Goal: Answer question/provide support

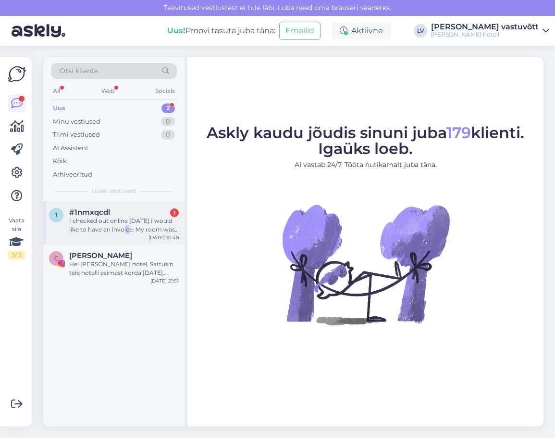
click at [131, 225] on div "I checked out online [DATE].I would like to have an invoice. My room was 514." at bounding box center [124, 224] width 110 height 17
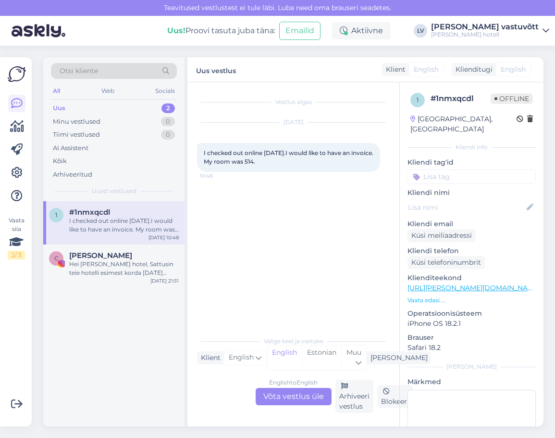
click at [296, 395] on div "English to English Võta vestlus üle" at bounding box center [294, 396] width 76 height 17
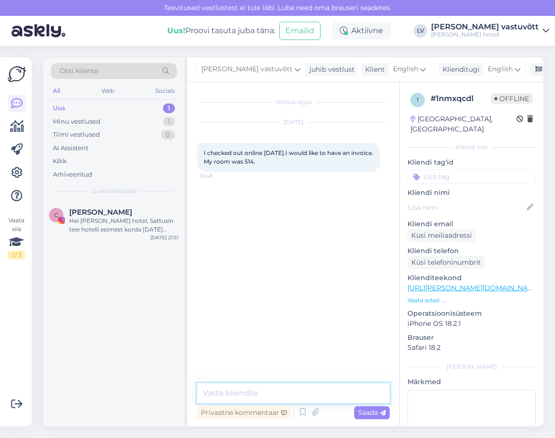
click at [281, 396] on textarea at bounding box center [293, 393] width 193 height 20
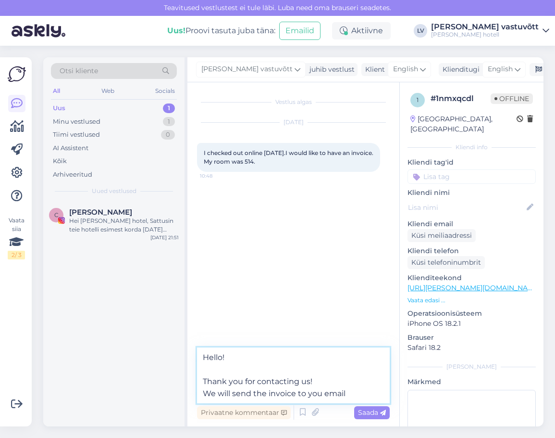
paste textarea "[EMAIL_ADDRESS][DOMAIN_NAME]"
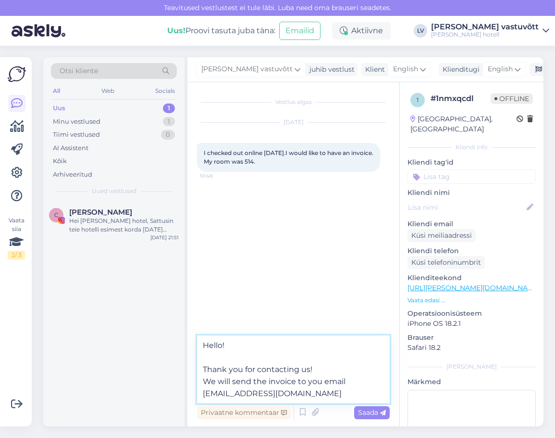
click at [344, 381] on textarea "Hello! Thank you for contacting us! We will send the invoice to you email [EMAI…" at bounding box center [293, 369] width 193 height 68
click at [297, 391] on textarea "Hello! Thank you for contacting us! We will send the invoice to you email: [EMA…" at bounding box center [293, 369] width 193 height 68
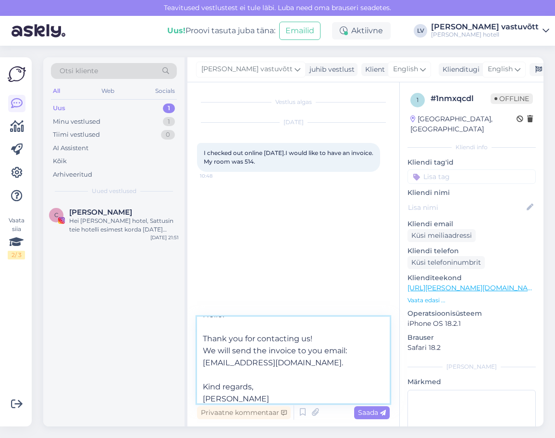
scroll to position [24, 0]
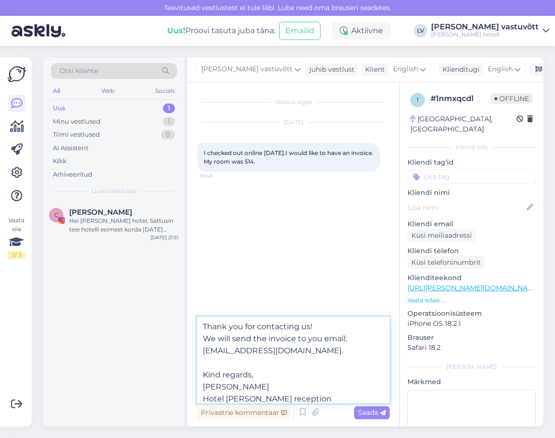
click at [232, 332] on textarea "Hello! Thank you for contacting us! We will send the invoice to you email: [EMA…" at bounding box center [293, 359] width 193 height 87
click at [232, 338] on textarea "Hello! Thank you for contacting us! We will send the invoice to you email: [EMA…" at bounding box center [293, 359] width 193 height 87
type textarea "Hello! Thank you for contacting us! We will soon send the invoice to you email:…"
click at [370, 411] on span "Saada" at bounding box center [372, 412] width 28 height 9
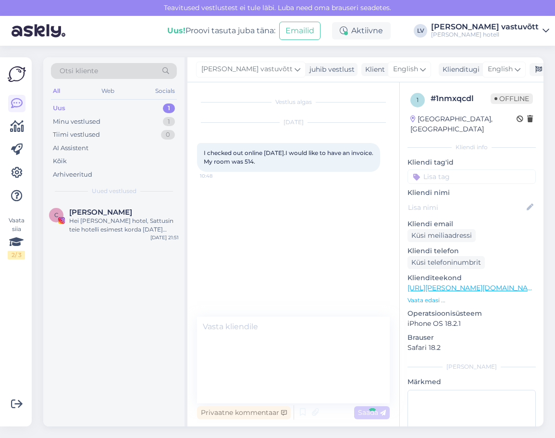
scroll to position [0, 0]
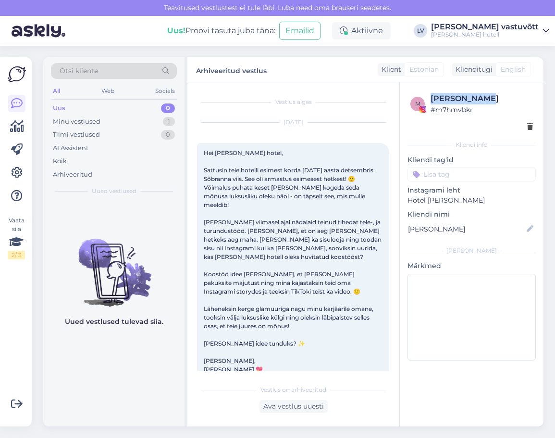
scroll to position [11, 0]
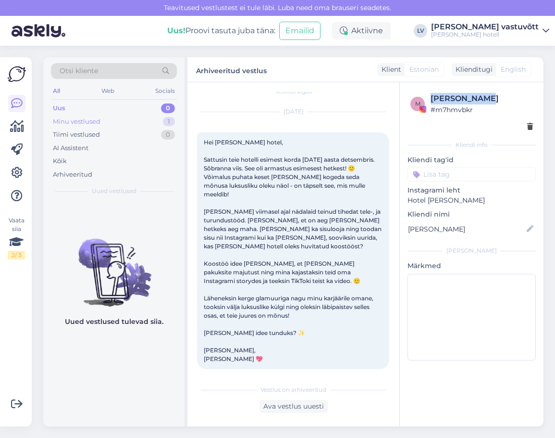
drag, startPoint x: 101, startPoint y: 114, endPoint x: 103, endPoint y: 120, distance: 6.5
click at [102, 120] on div "Uus 0 Minu vestlused 1 Tiimi vestlused 0 AI Assistent Kõik Arhiveeritud" at bounding box center [114, 140] width 126 height 79
click at [103, 120] on div "Minu vestlused 1" at bounding box center [114, 121] width 126 height 13
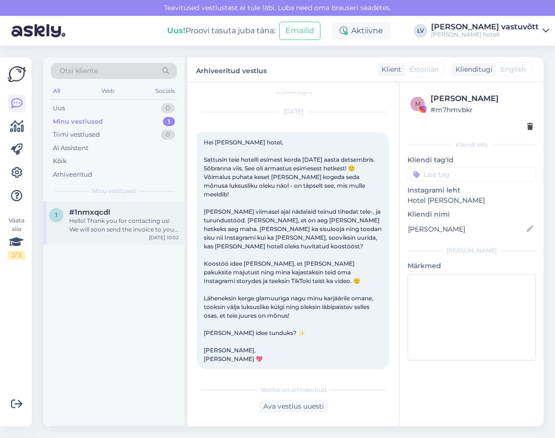
click at [123, 211] on div "#1nmxqcdl" at bounding box center [124, 212] width 110 height 9
